Goal: Task Accomplishment & Management: Complete application form

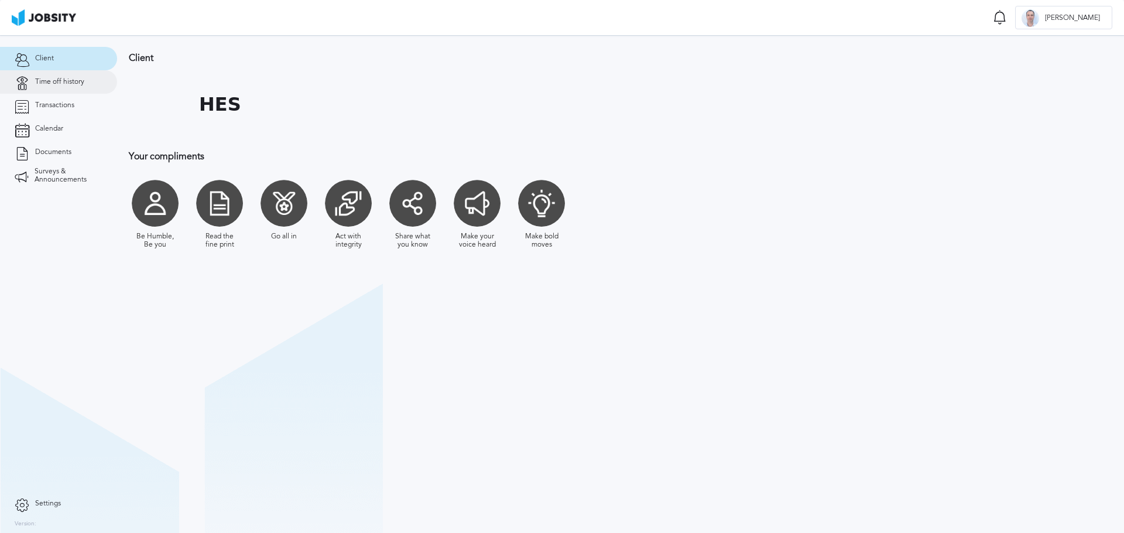
click at [59, 80] on span "Time off history" at bounding box center [59, 82] width 49 height 8
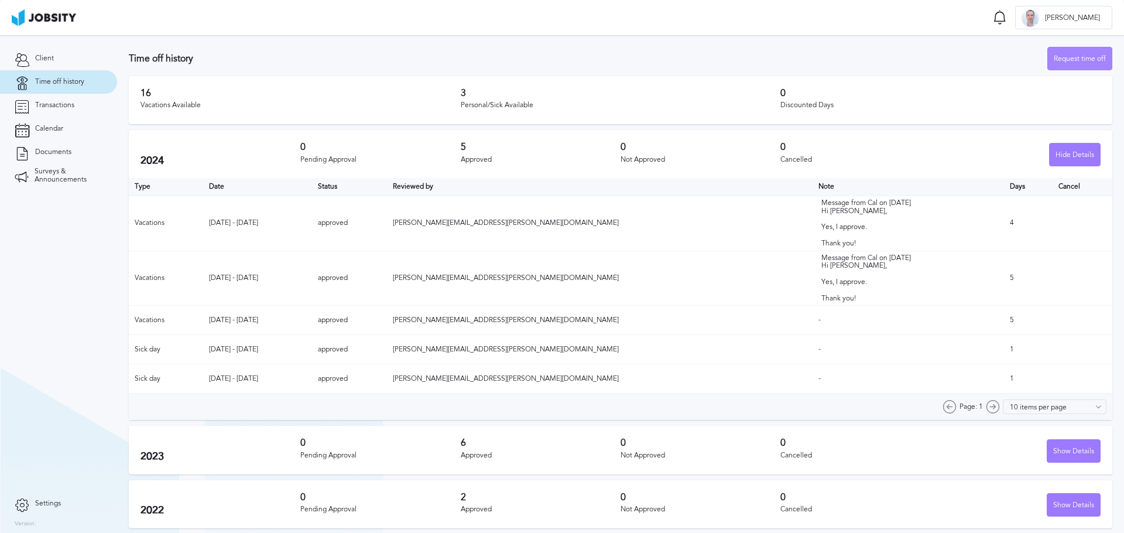
click at [1080, 57] on div "Request time off" at bounding box center [1080, 58] width 64 height 23
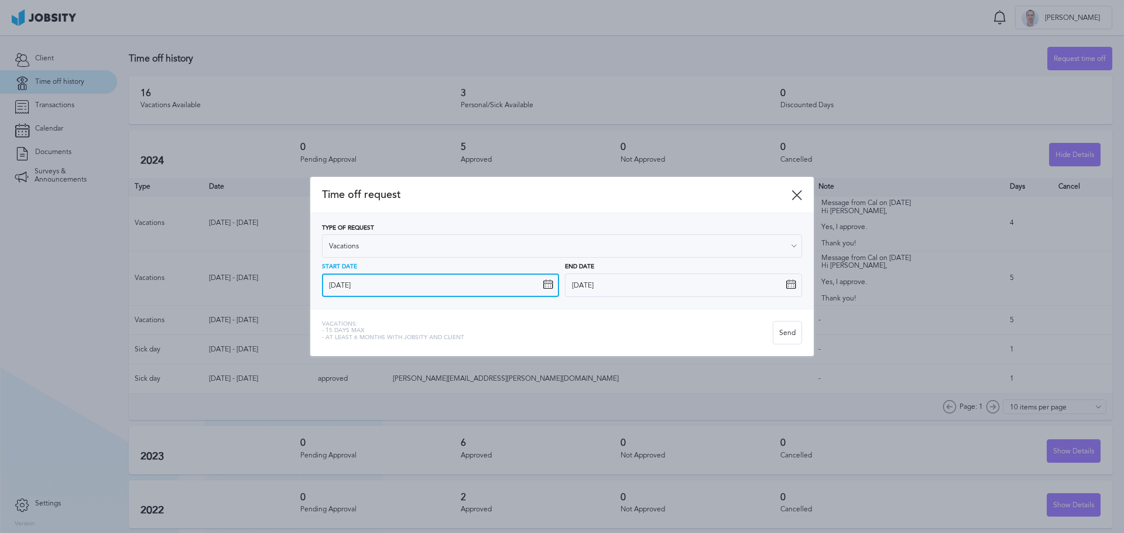
click at [370, 285] on input "[DATE]" at bounding box center [440, 284] width 237 height 23
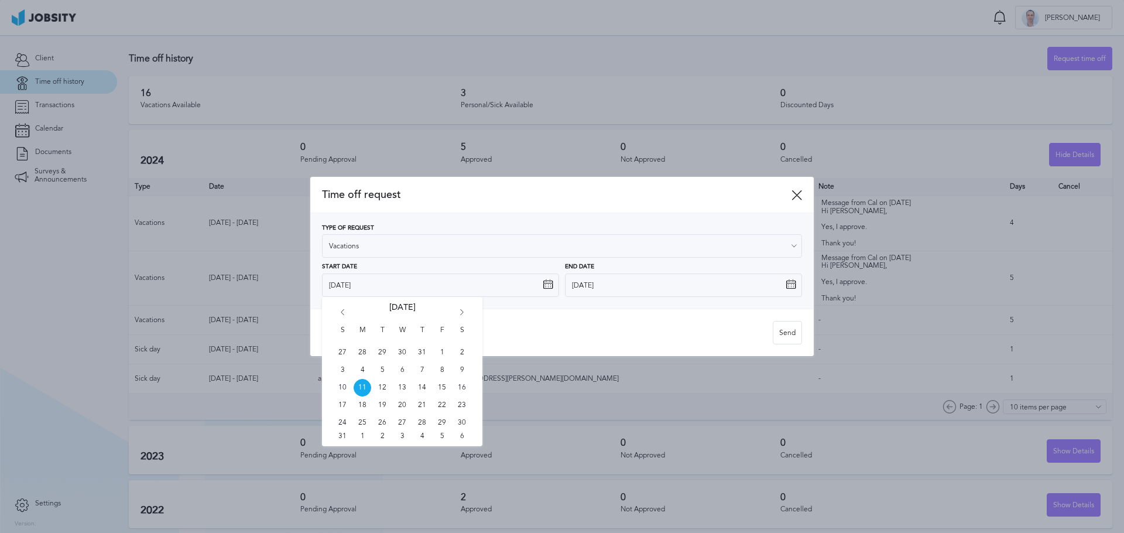
click at [462, 311] on icon "Go forward 1 month" at bounding box center [461, 314] width 11 height 11
click at [362, 384] on span "15" at bounding box center [362, 388] width 18 height 18
type input "[DATE]"
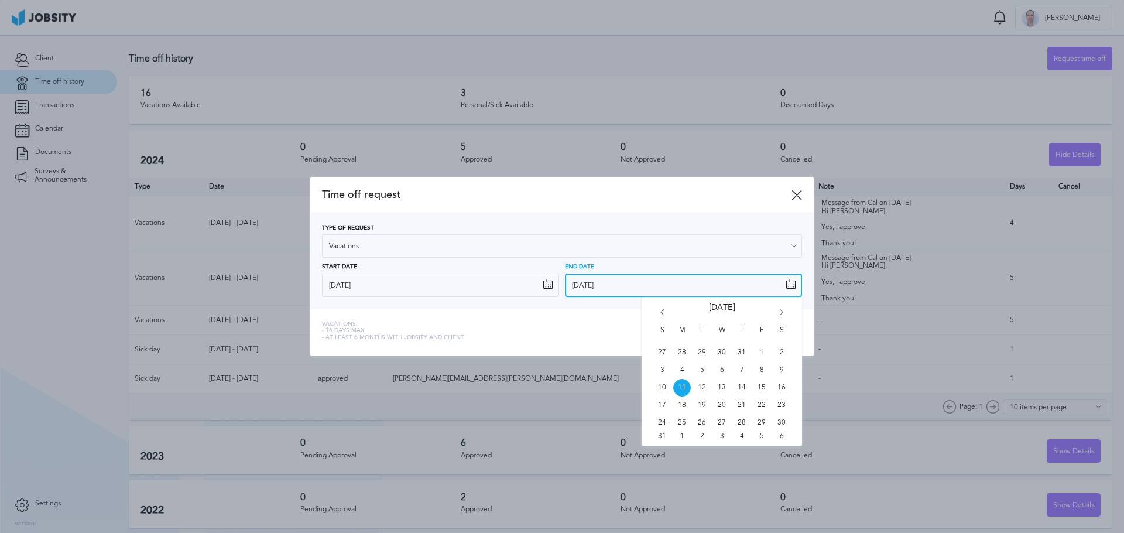
click at [581, 283] on input "[DATE]" at bounding box center [683, 284] width 237 height 23
click at [782, 311] on icon "Go forward 1 month" at bounding box center [781, 314] width 11 height 11
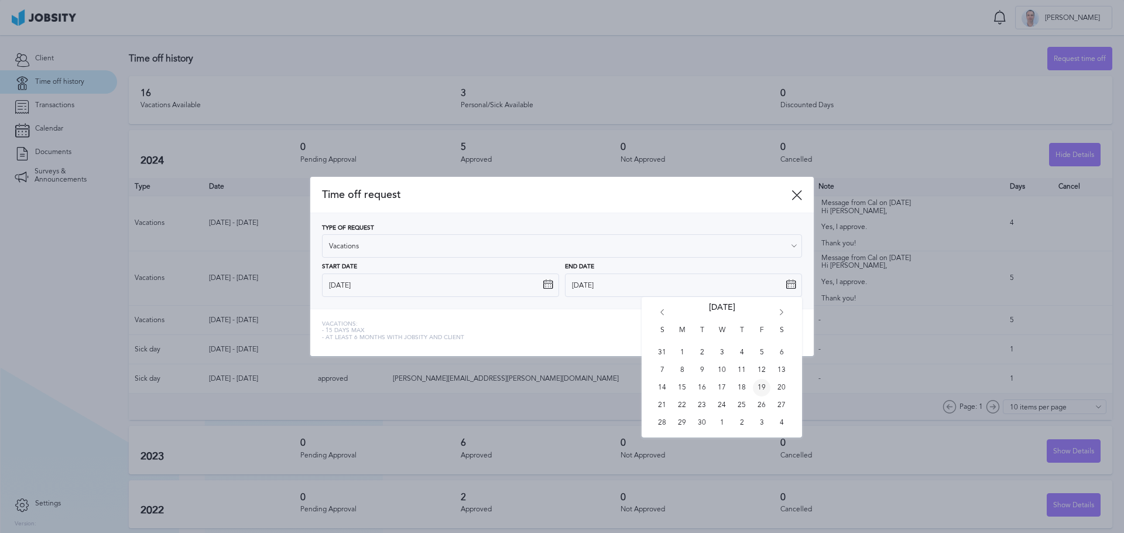
click at [761, 386] on span "19" at bounding box center [762, 388] width 18 height 18
type input "[DATE]"
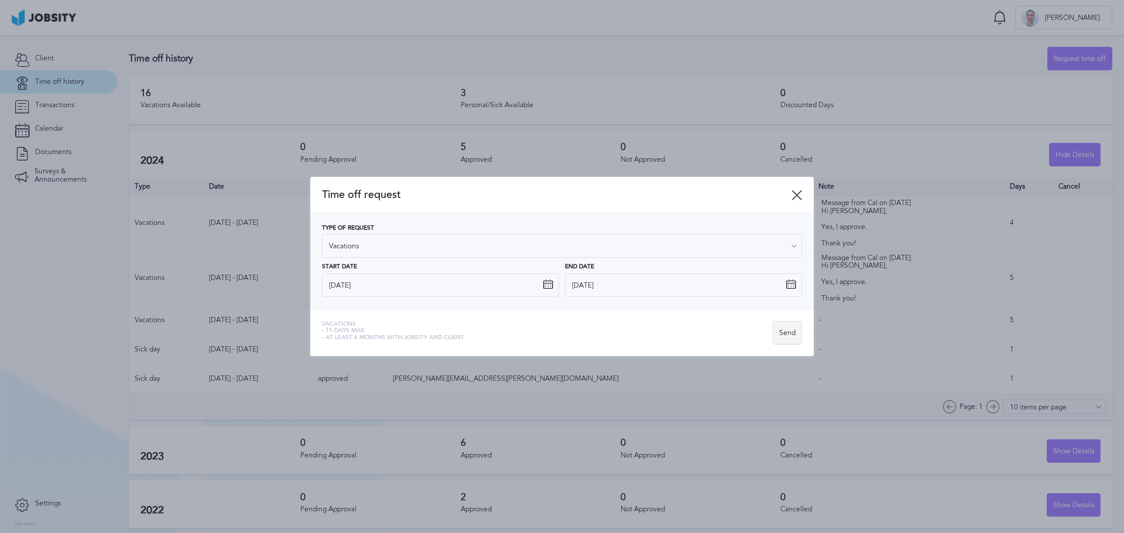
click at [785, 332] on div "Send" at bounding box center [787, 332] width 28 height 23
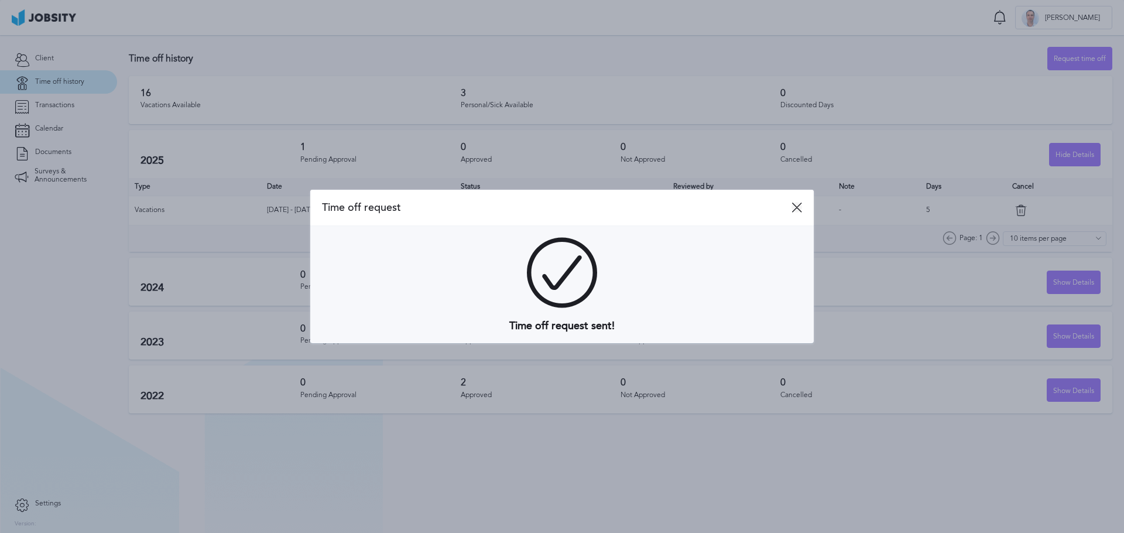
click at [798, 210] on icon at bounding box center [796, 207] width 11 height 11
